Goal: Communication & Community: Answer question/provide support

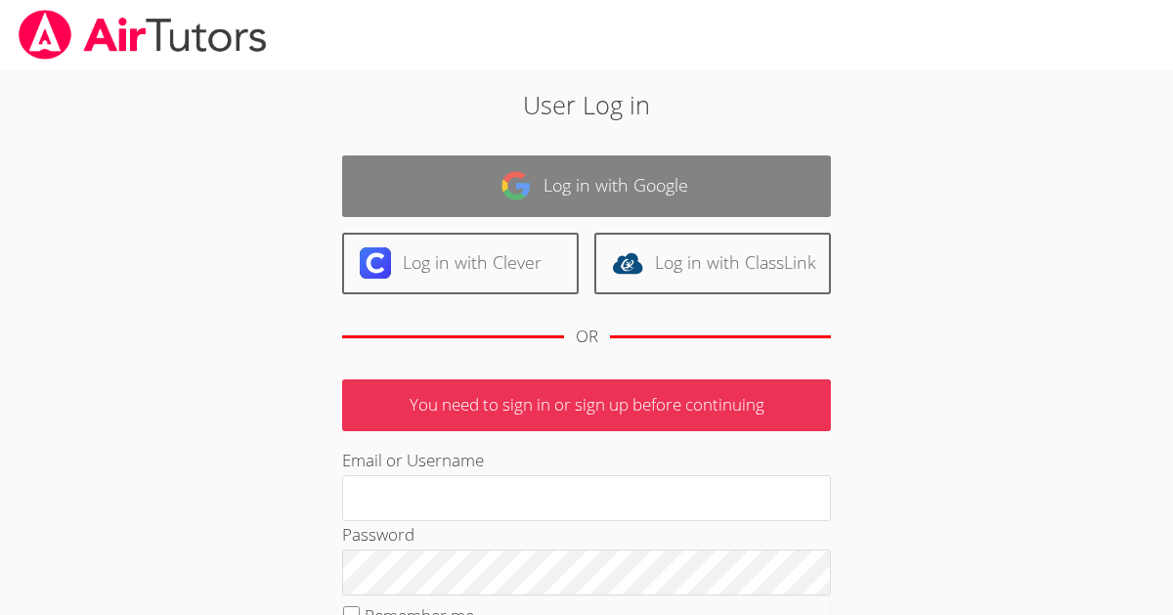
click at [602, 190] on link "Log in with Google" at bounding box center [586, 186] width 489 height 62
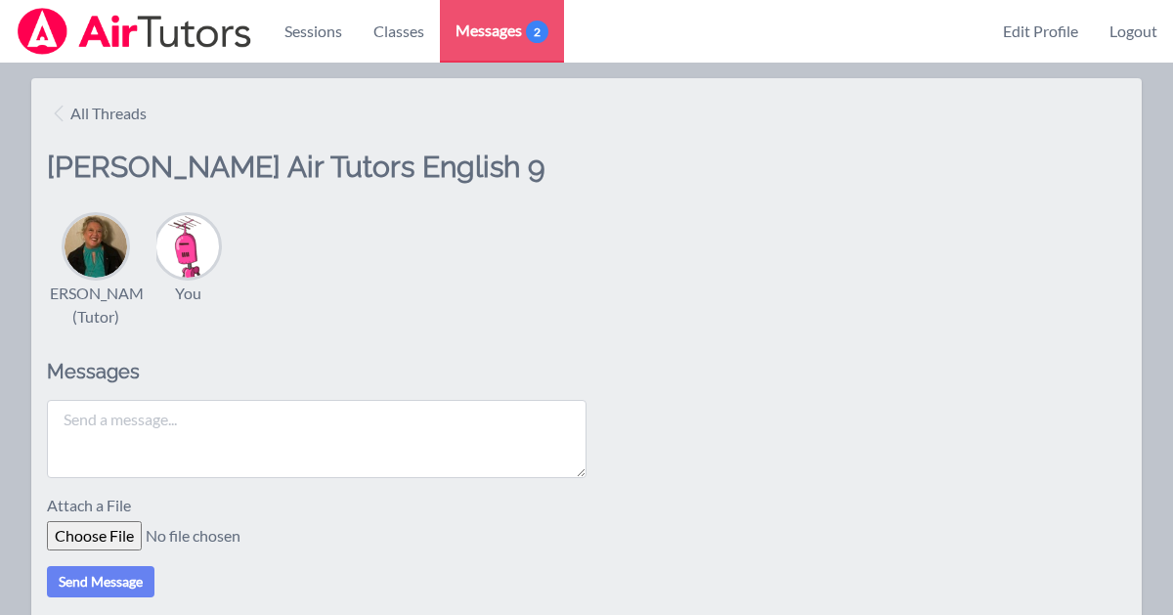
click at [112, 421] on textarea at bounding box center [316, 439] width 539 height 78
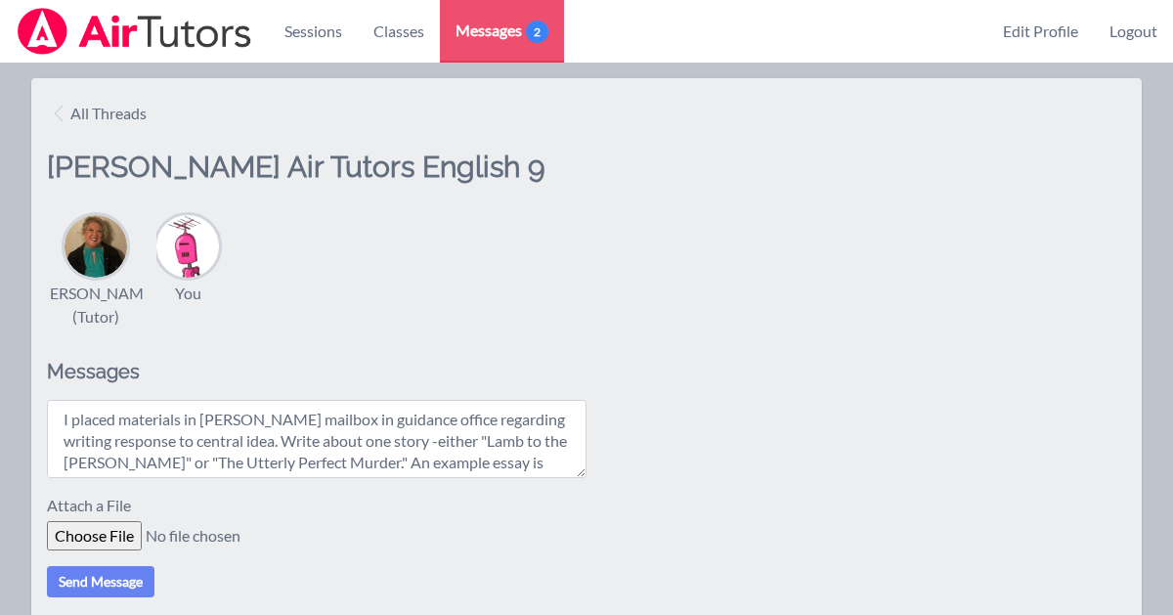
scroll to position [15, 0]
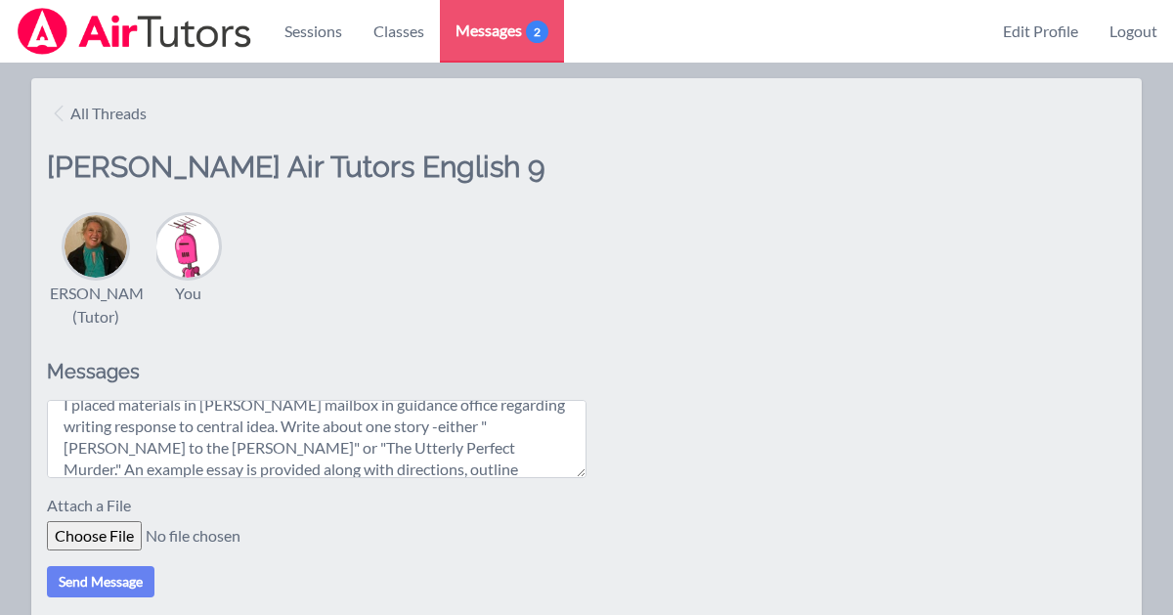
click at [356, 459] on textarea "I placed materials in [PERSON_NAME] mailbox in guidance office regarding writin…" at bounding box center [316, 439] width 539 height 78
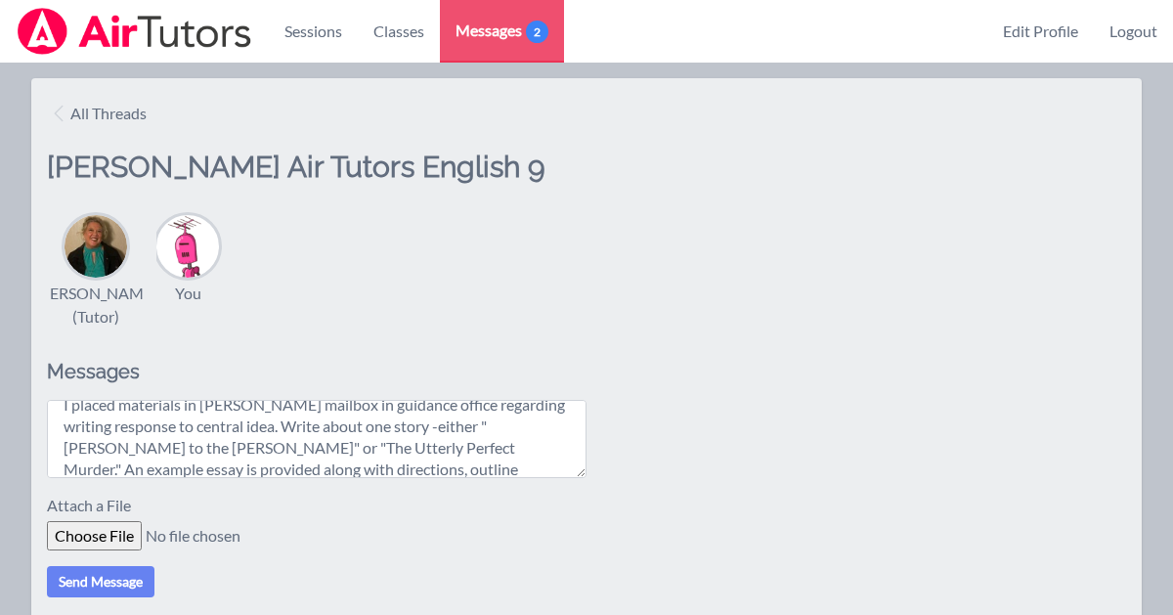
click at [356, 459] on textarea "I placed materials in [PERSON_NAME] mailbox in guidance office regarding writin…" at bounding box center [316, 439] width 539 height 78
type textarea "I placed materials in [PERSON_NAME] mailbox in guidance office regarding writin…"
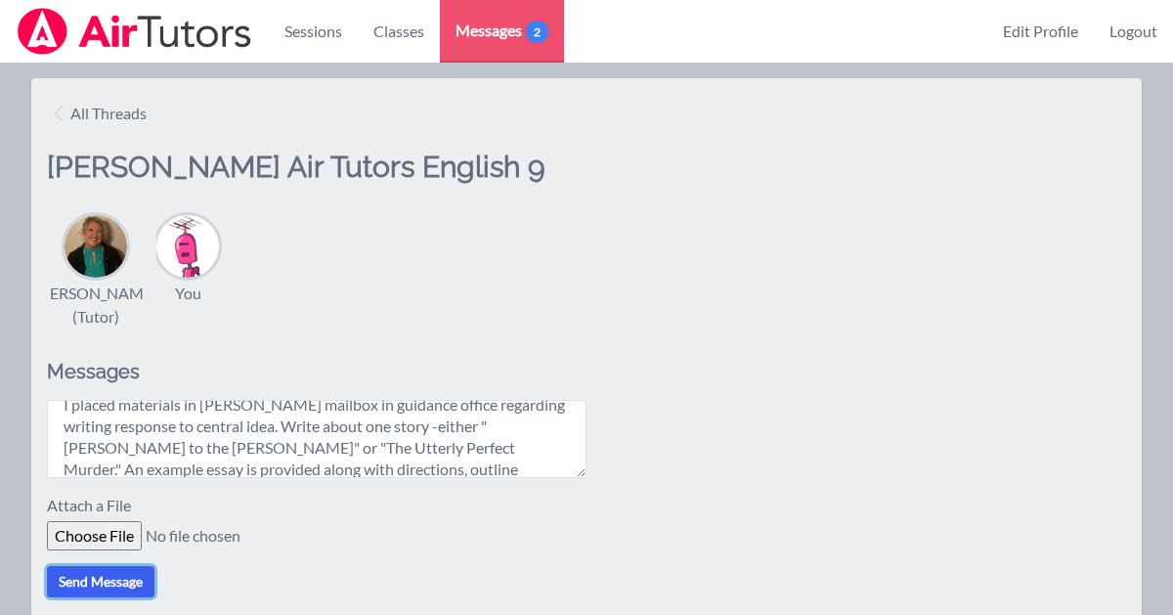
click at [122, 583] on button "Send Message" at bounding box center [101, 581] width 108 height 31
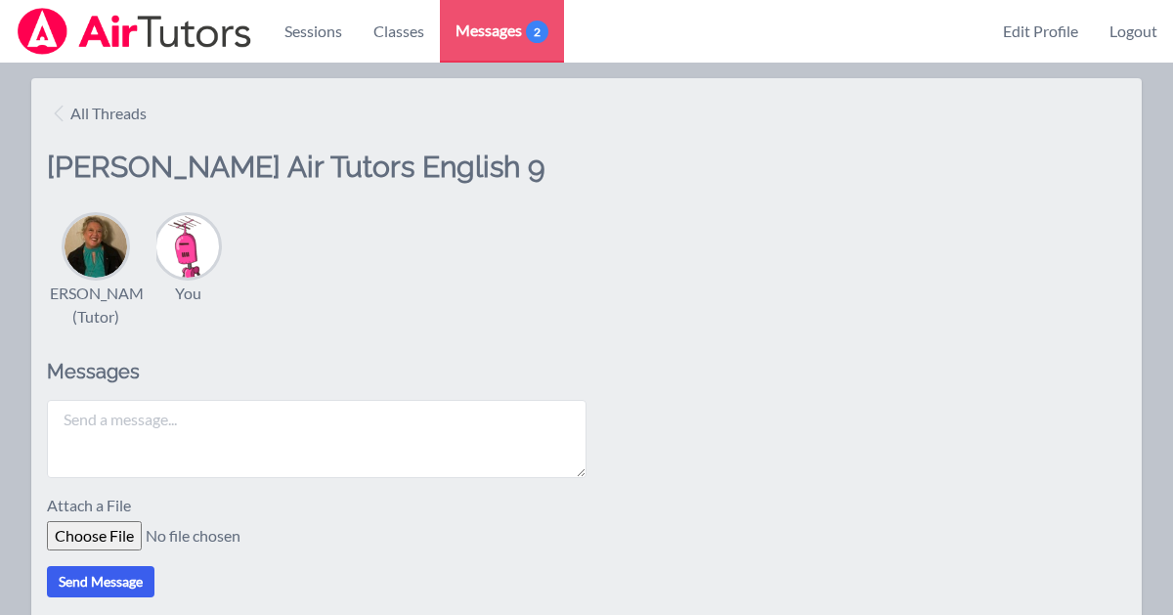
scroll to position [0, 0]
click at [529, 28] on span "2" at bounding box center [537, 32] width 22 height 22
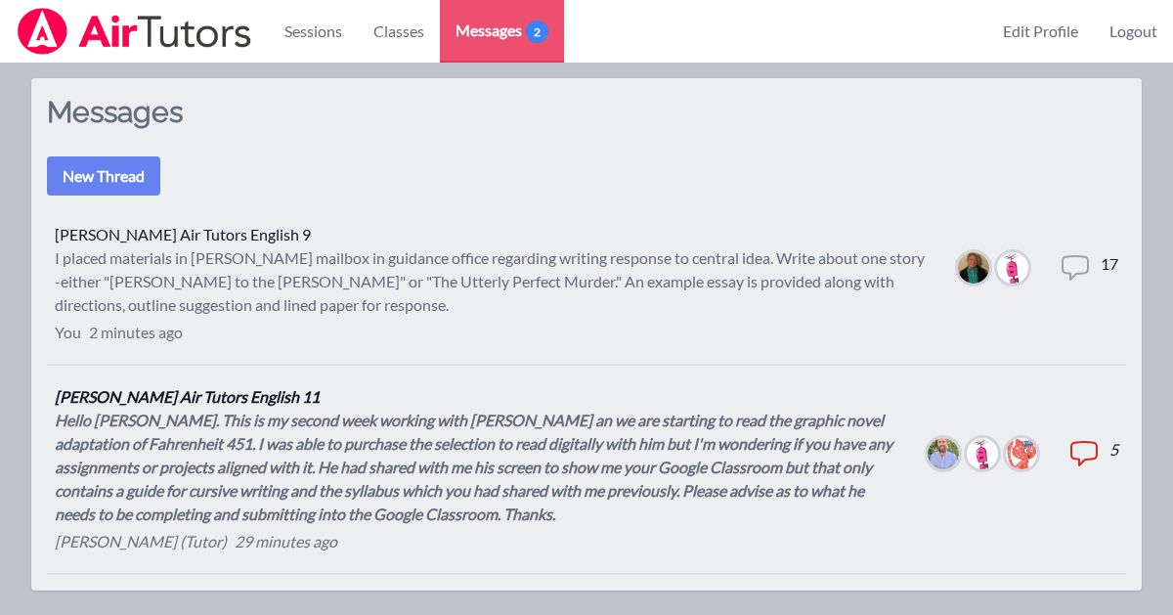
scroll to position [68, 0]
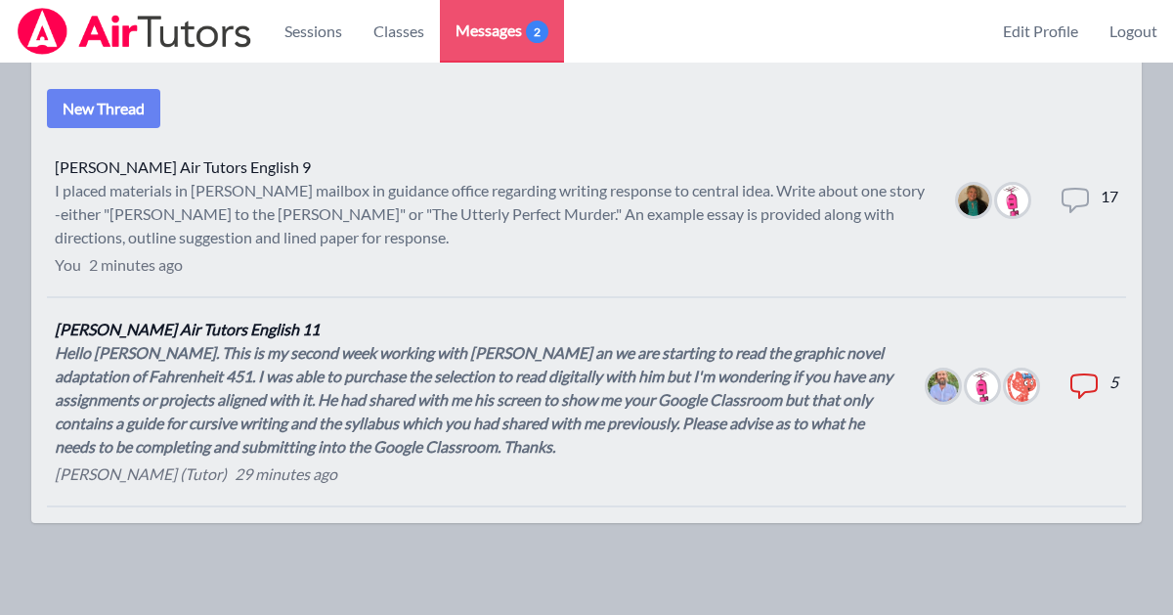
click at [380, 376] on div "Hello [PERSON_NAME]. This is my second week working with [PERSON_NAME] an we ar…" at bounding box center [476, 399] width 842 height 117
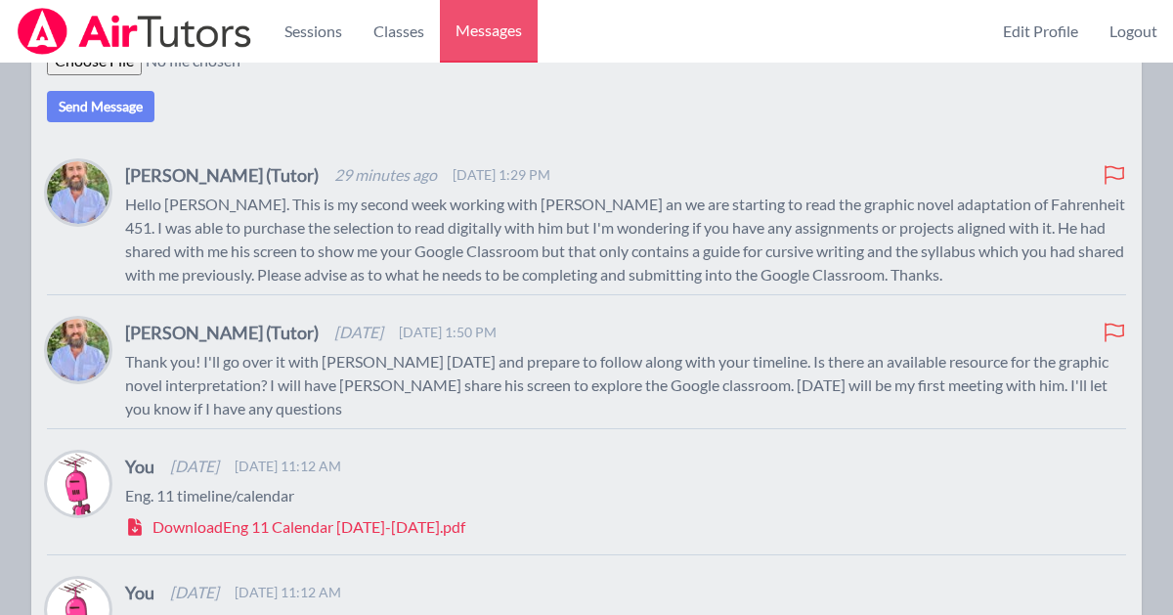
scroll to position [474, 0]
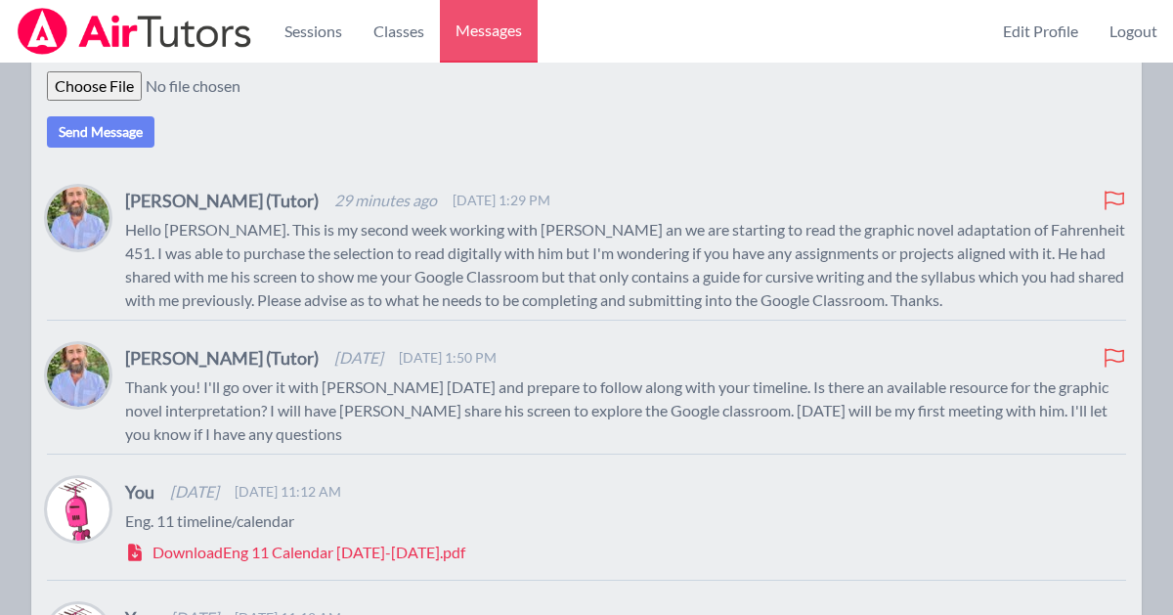
click at [1117, 197] on div "All Threads [PERSON_NAME] Air Tutors English 11 [PERSON_NAME] (Tutor) You [PERS…" at bounding box center [586, 265] width 1110 height 1322
click at [467, 299] on p "Hello [PERSON_NAME]. This is my second week working with [PERSON_NAME] an we ar…" at bounding box center [625, 265] width 1001 height 94
click at [94, 148] on button "Send Message" at bounding box center [101, 131] width 108 height 31
click at [106, 148] on button "Send Message" at bounding box center [101, 131] width 108 height 31
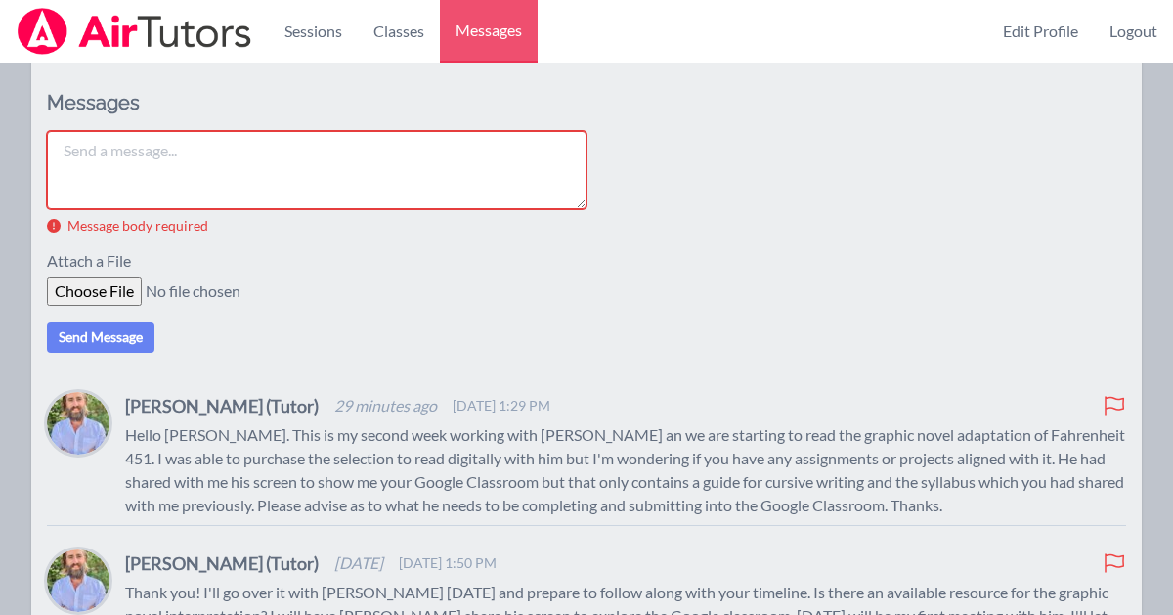
scroll to position [269, 0]
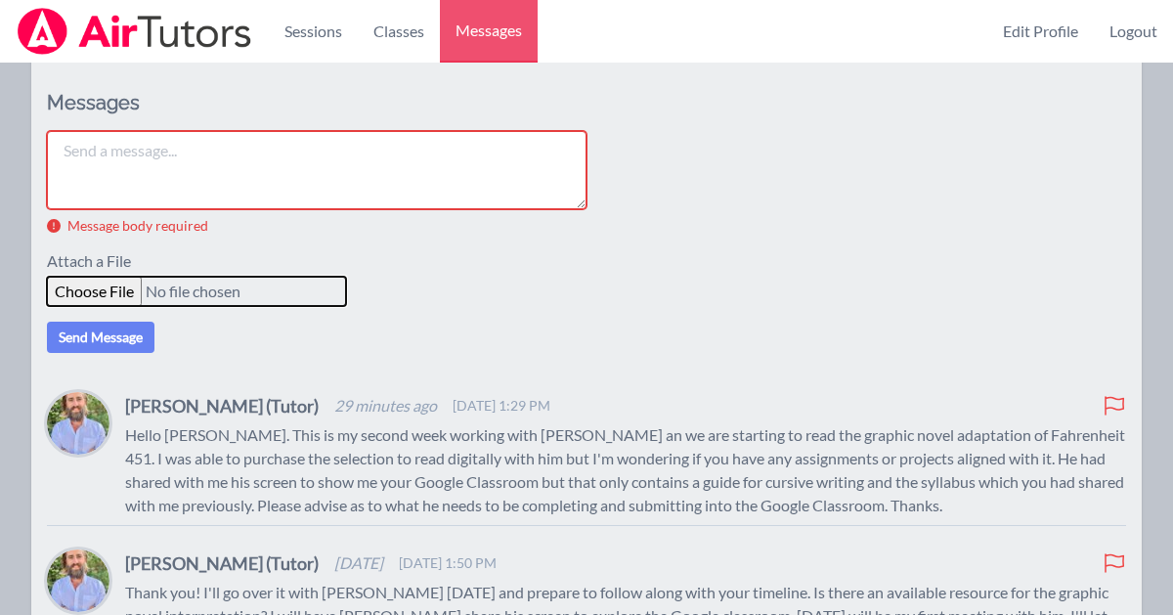
click at [116, 306] on input "file" at bounding box center [196, 291] width 299 height 29
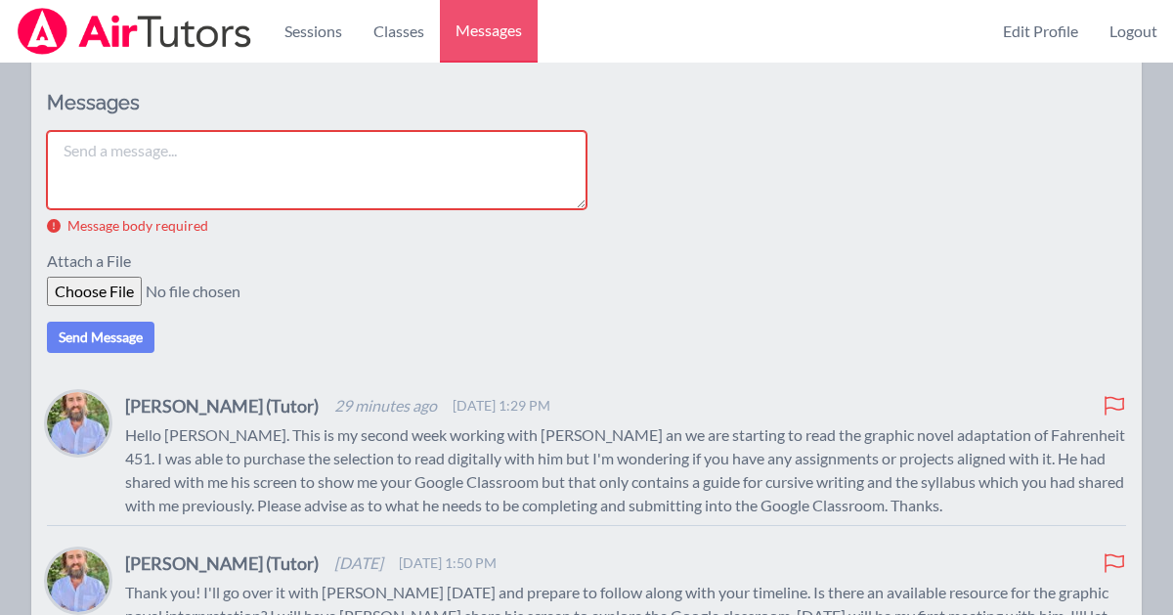
click at [88, 185] on textarea at bounding box center [316, 170] width 539 height 78
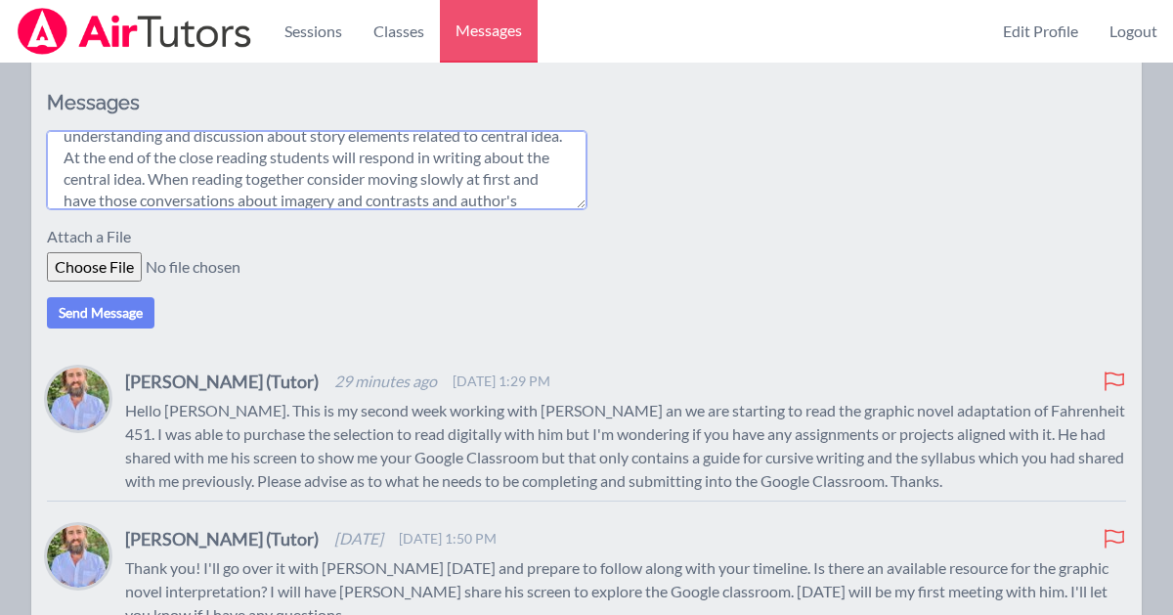
scroll to position [79, 0]
click at [90, 209] on textarea "Hello, Thank you for working with Kameron. Attached is a worksheet that student…" at bounding box center [316, 170] width 539 height 78
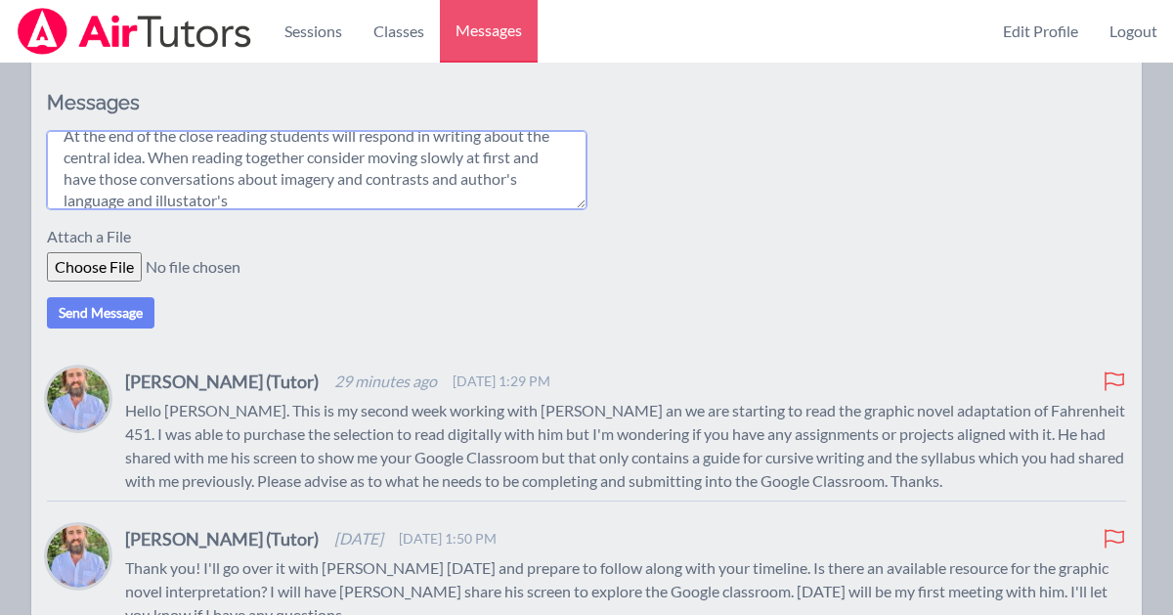
click at [180, 209] on textarea "Hello, Thank you for working with Kameron. Attached is a worksheet that student…" at bounding box center [316, 170] width 539 height 78
type textarea "Hello, Thank you for working with Kameron. Attached is a worksheet that student…"
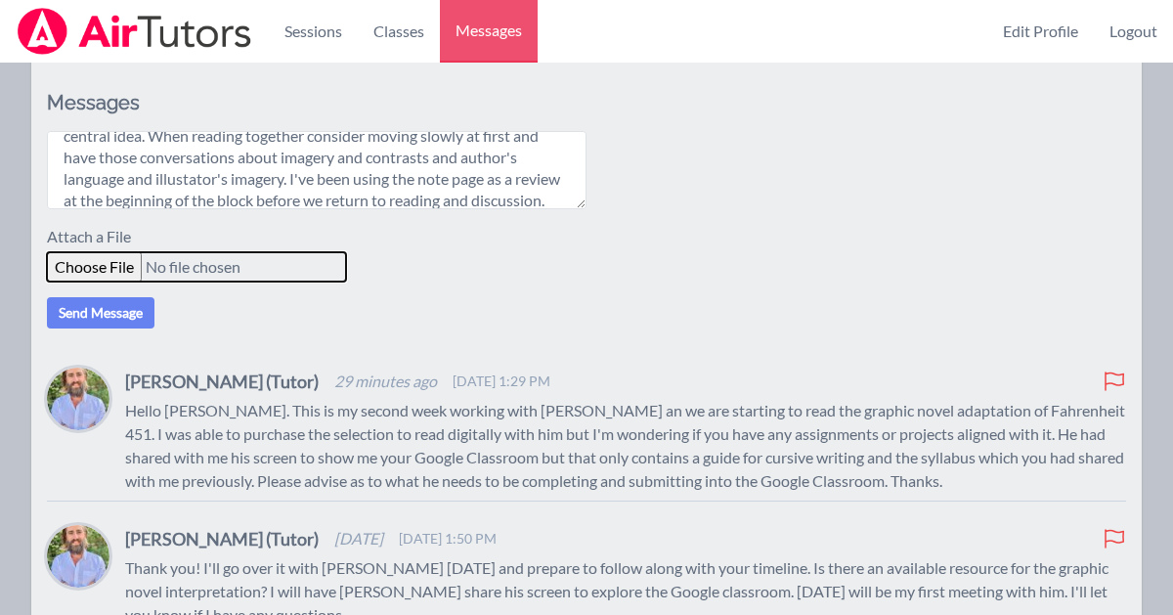
click at [96, 281] on input "file" at bounding box center [196, 266] width 299 height 29
type input "C:\fakepath\Fahrenheit 451 – Reading & Central Idea Notes - Google Docs.pdf"
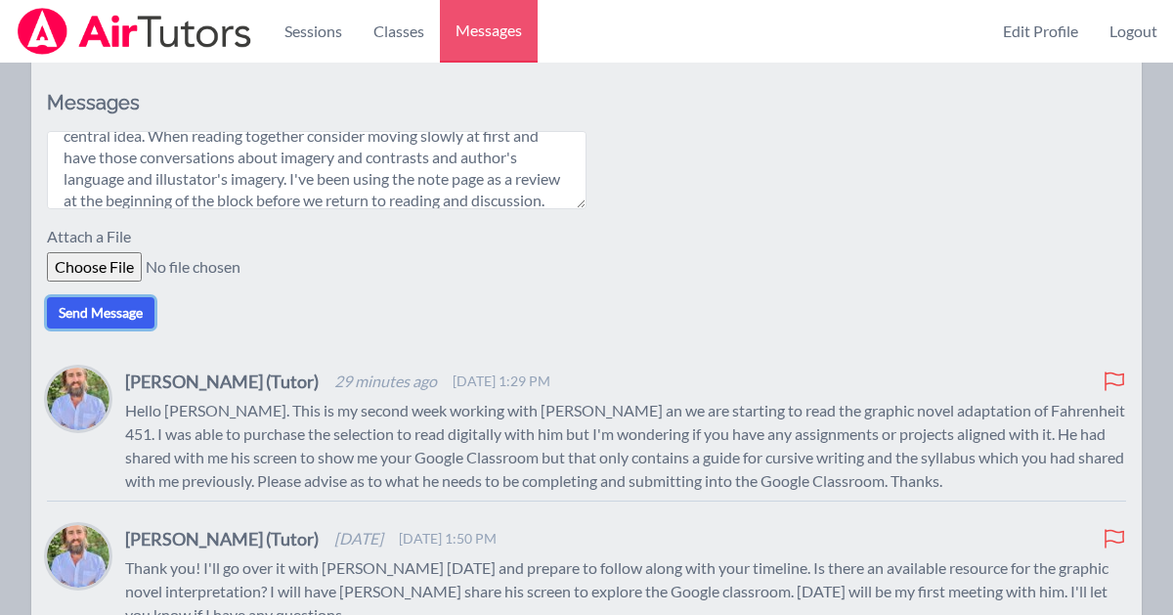
click at [114, 328] on button "Send Message" at bounding box center [101, 312] width 108 height 31
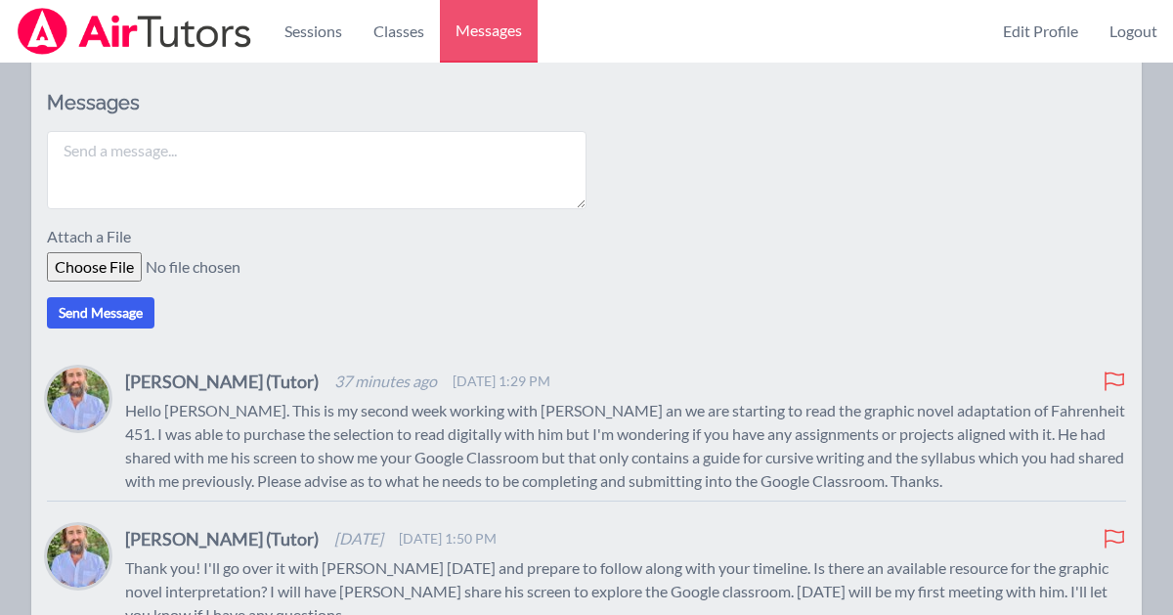
scroll to position [0, 0]
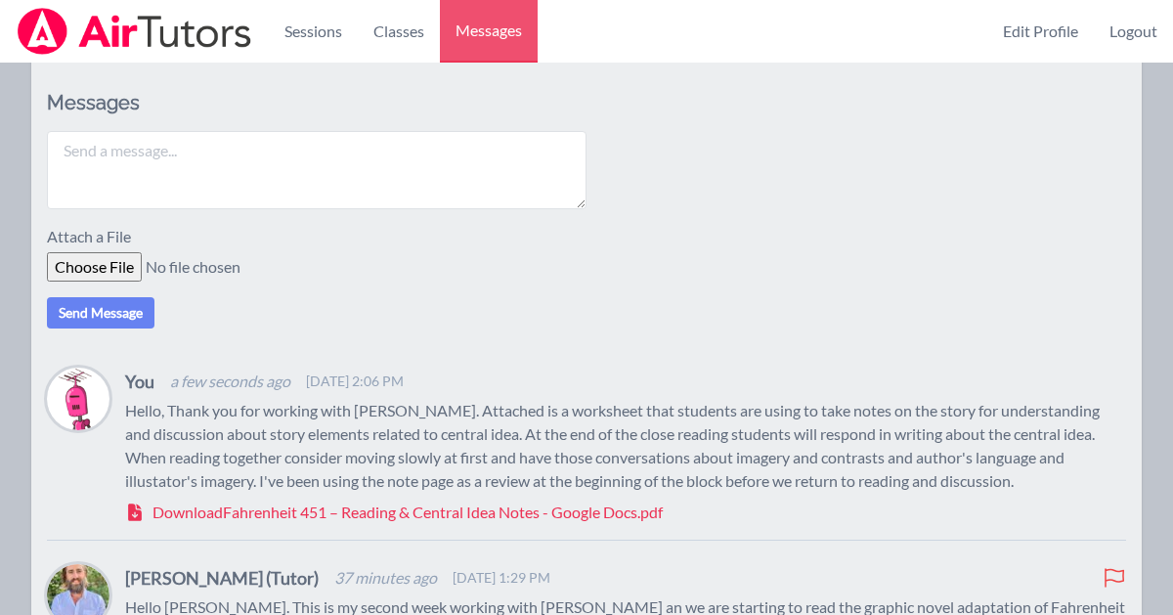
click at [281, 524] on span "Download Fahrenheit 451 – Reading & Central Idea Notes - Google Docs.pdf" at bounding box center [407, 511] width 510 height 23
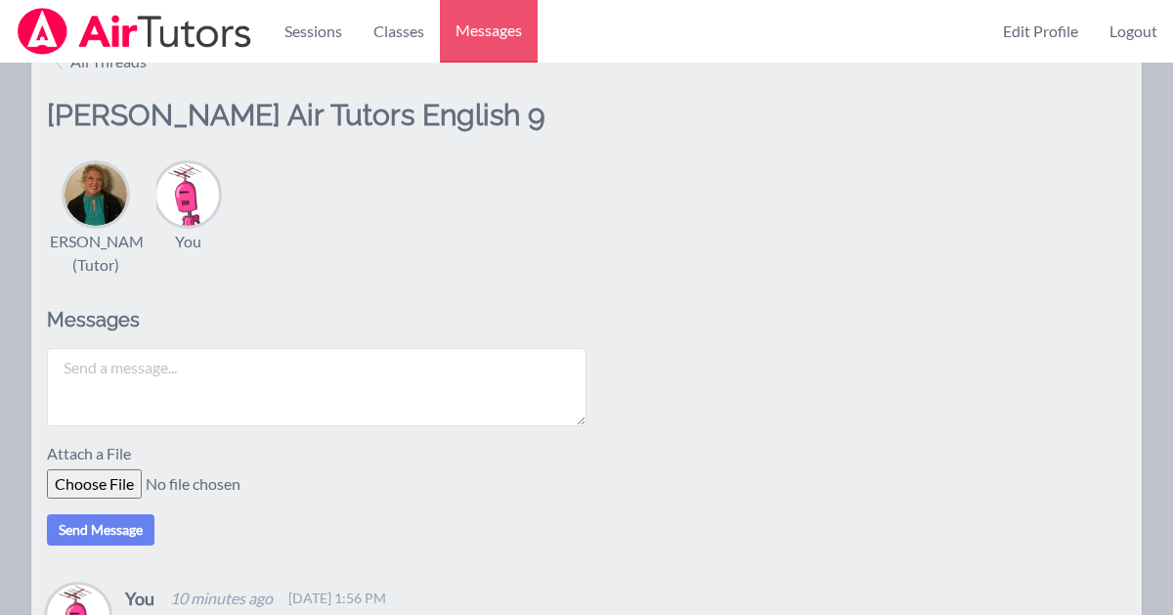
scroll to position [57, 0]
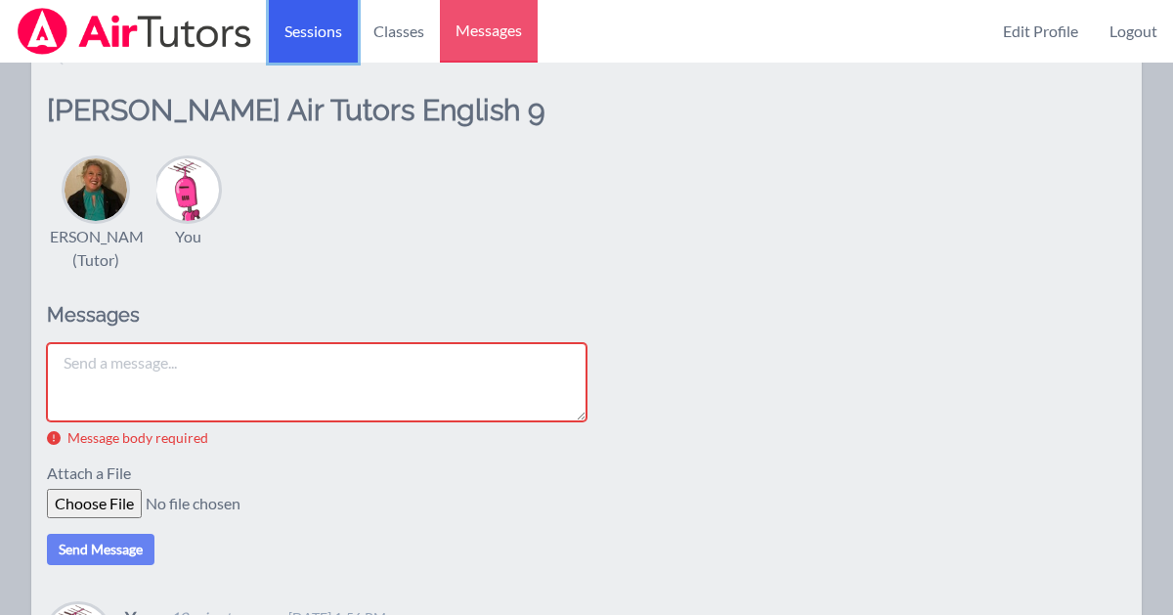
click at [323, 39] on link "Sessions" at bounding box center [313, 31] width 89 height 63
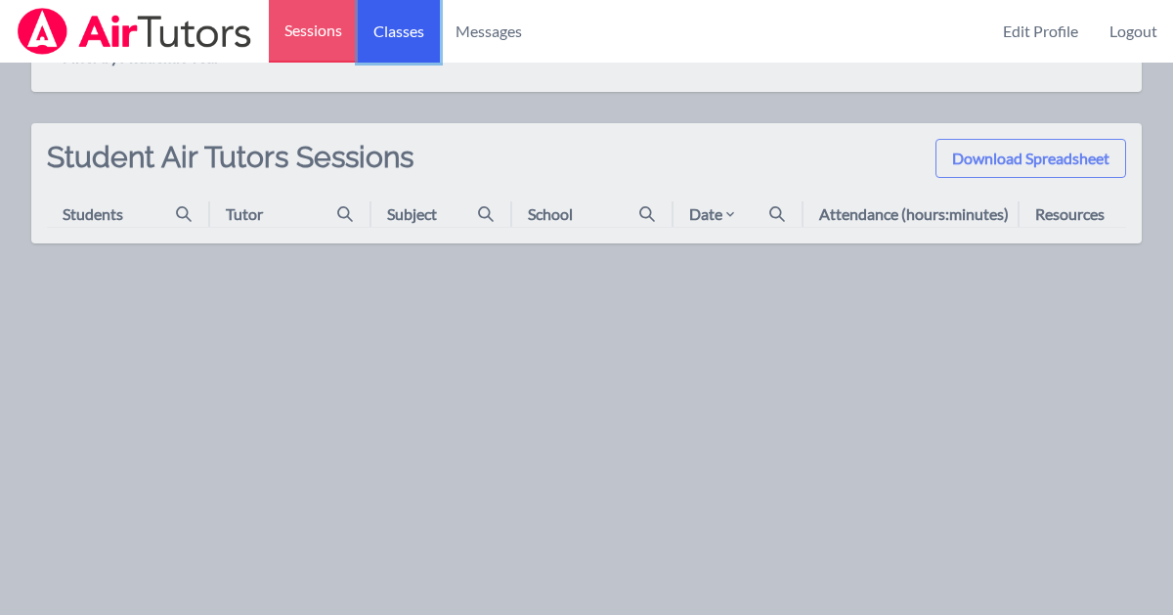
click at [408, 30] on link "Classes" at bounding box center [399, 31] width 82 height 63
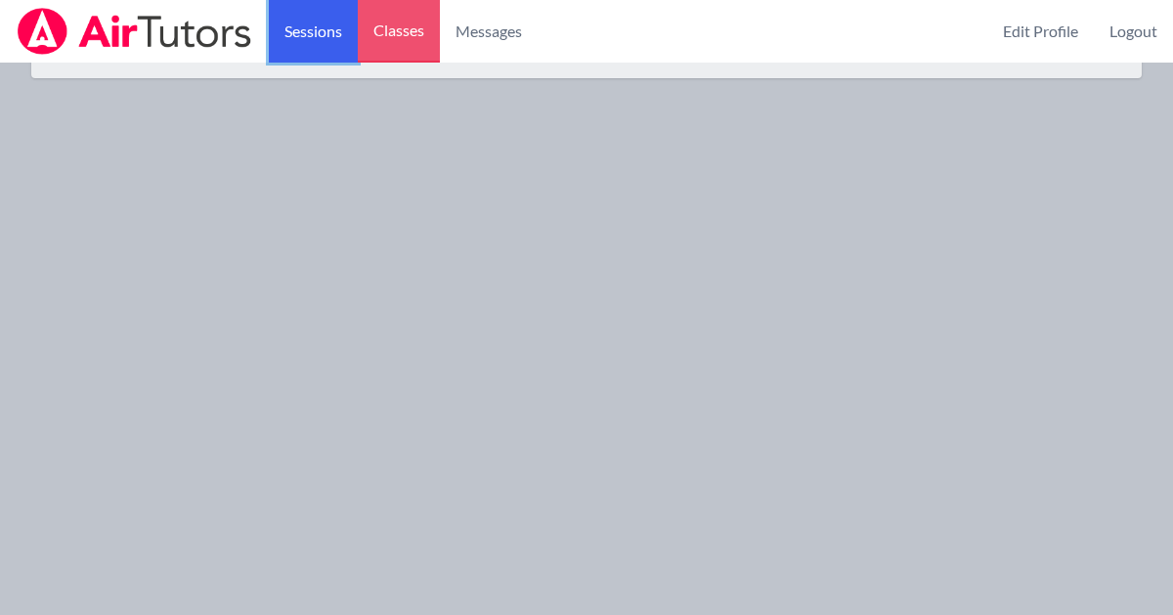
click at [308, 35] on link "Sessions" at bounding box center [313, 31] width 89 height 63
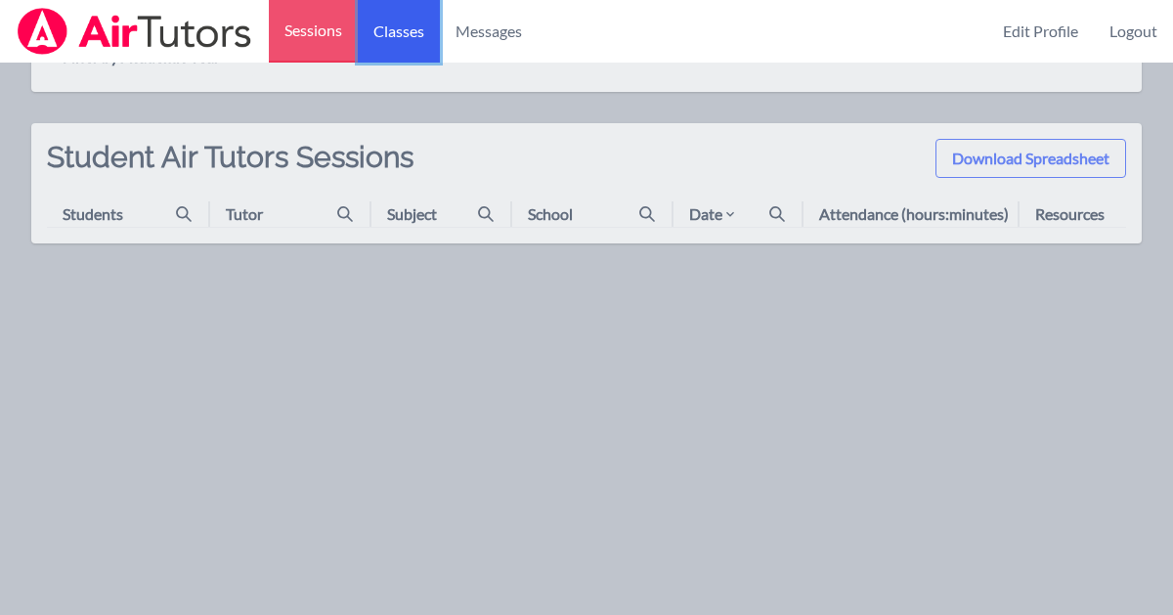
click at [422, 42] on link "Classes" at bounding box center [399, 31] width 82 height 63
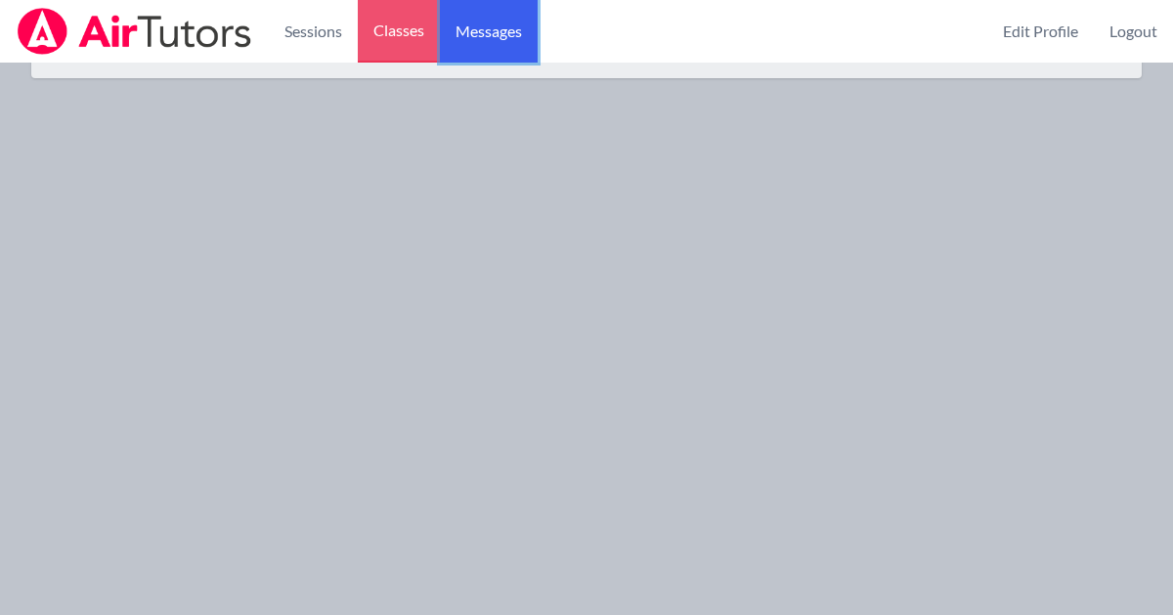
click at [484, 28] on span "Messages" at bounding box center [488, 31] width 66 height 23
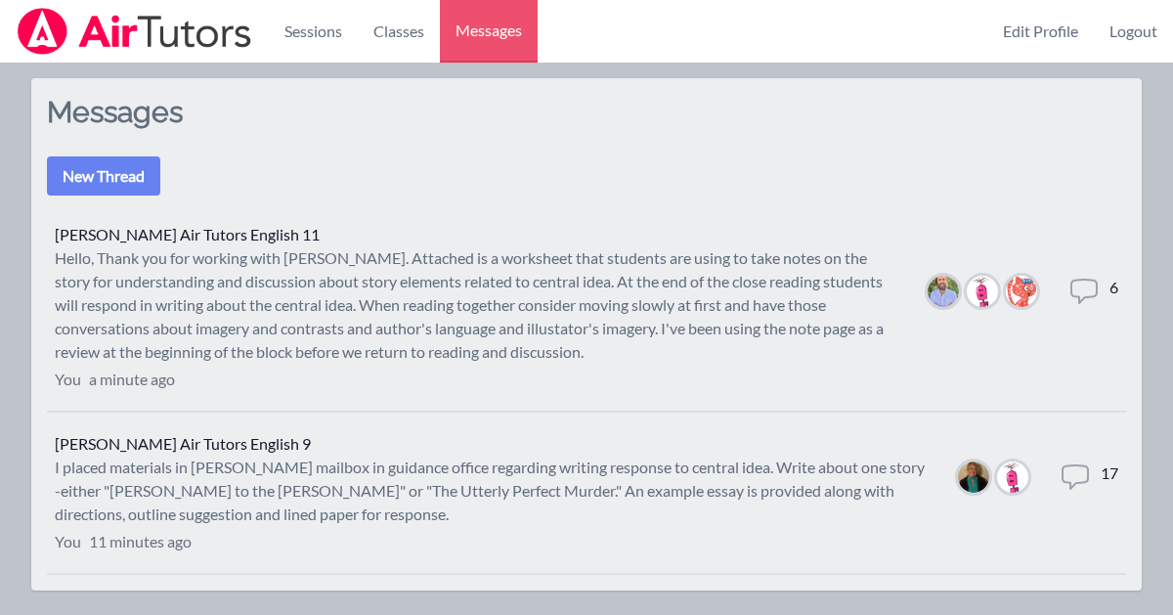
click at [1088, 474] on icon at bounding box center [1074, 476] width 25 height 23
click at [136, 27] on img at bounding box center [134, 31] width 237 height 47
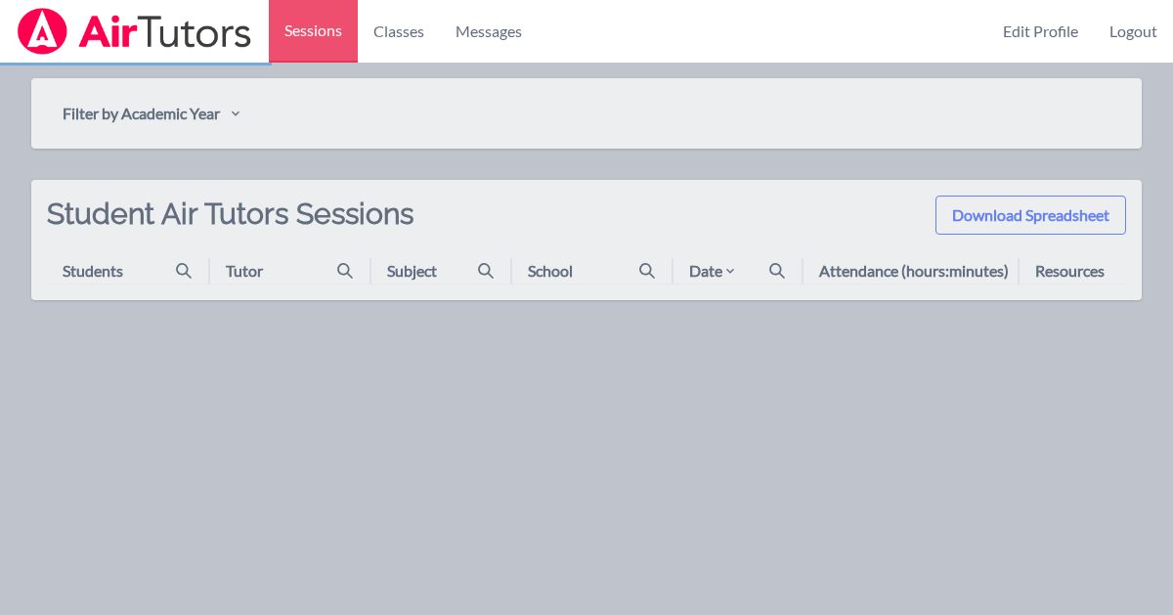
click at [146, 31] on img at bounding box center [134, 31] width 237 height 47
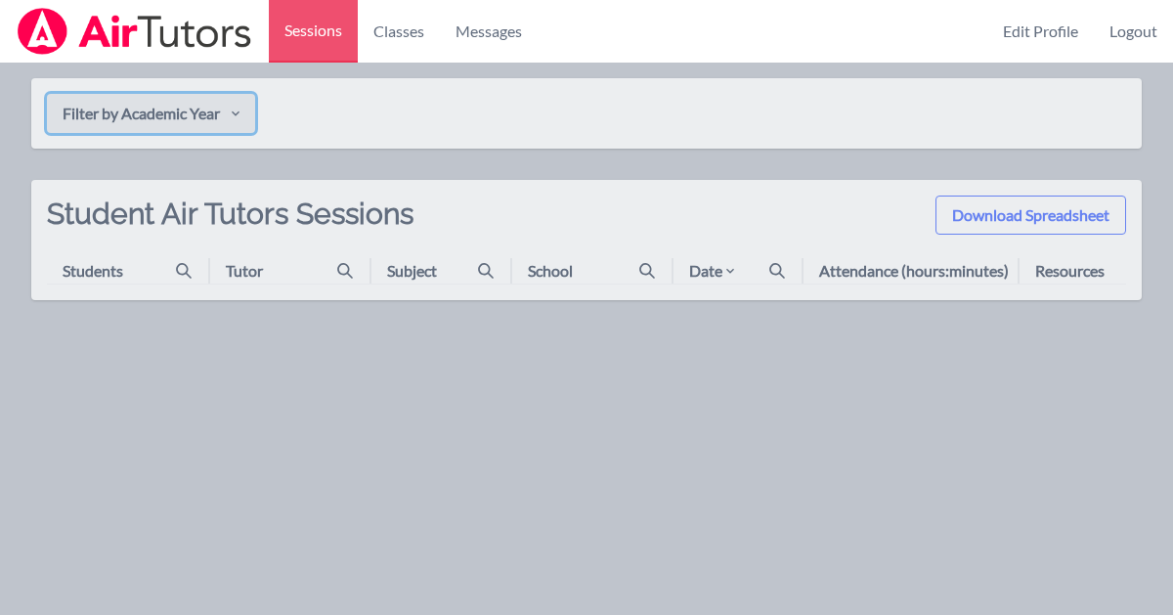
click at [230, 108] on button "Filter by Academic Year" at bounding box center [151, 113] width 208 height 39
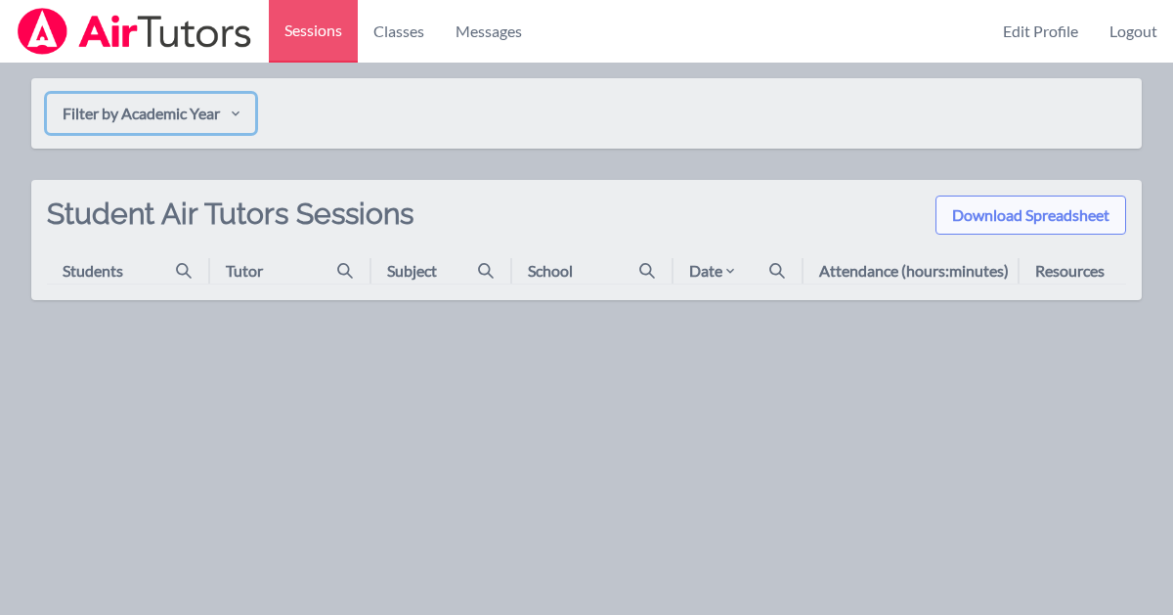
click at [995, 220] on button "Download Spreadsheet" at bounding box center [1030, 214] width 191 height 39
